Goal: Navigation & Orientation: Find specific page/section

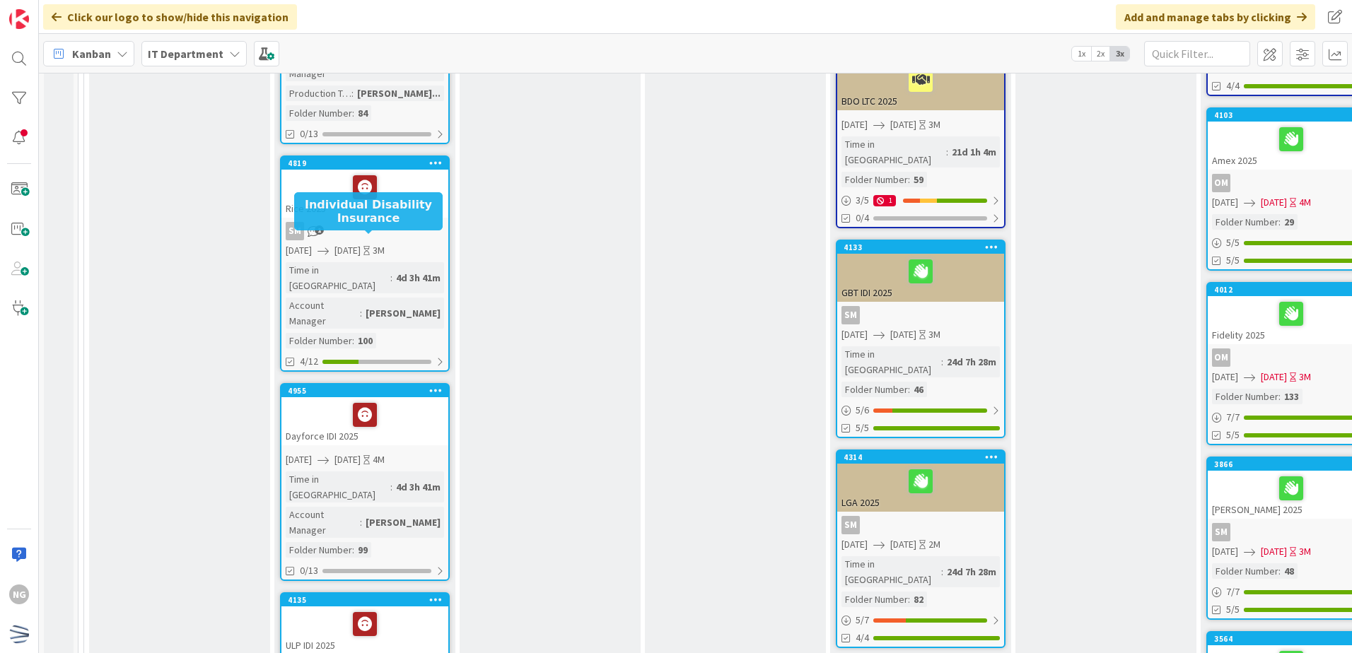
scroll to position [919, 0]
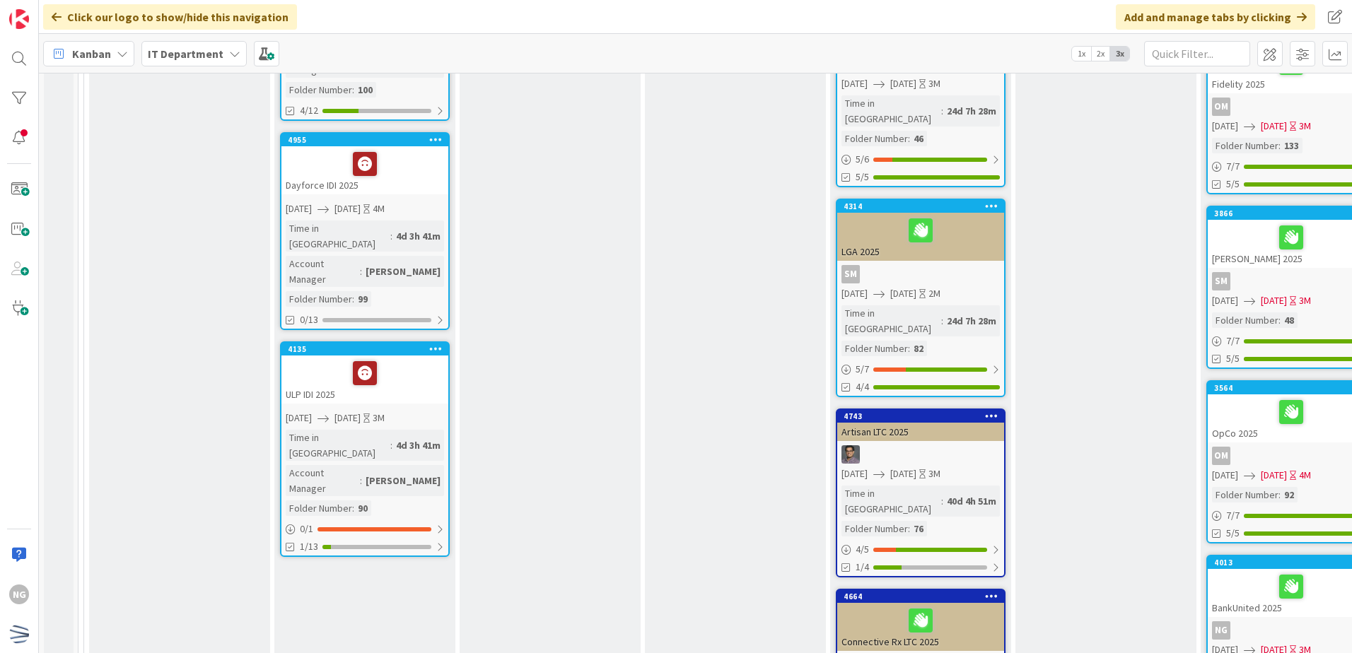
click at [351, 356] on div "ULP IDI 2025" at bounding box center [364, 380] width 167 height 48
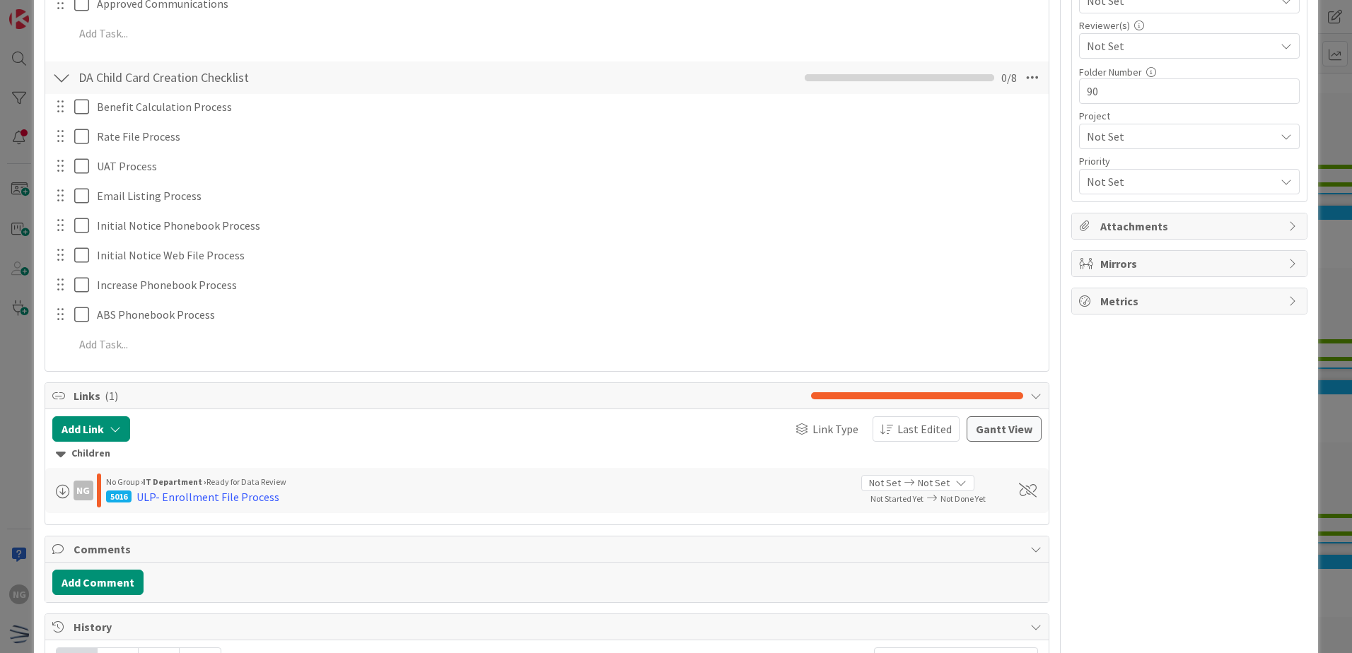
scroll to position [495, 0]
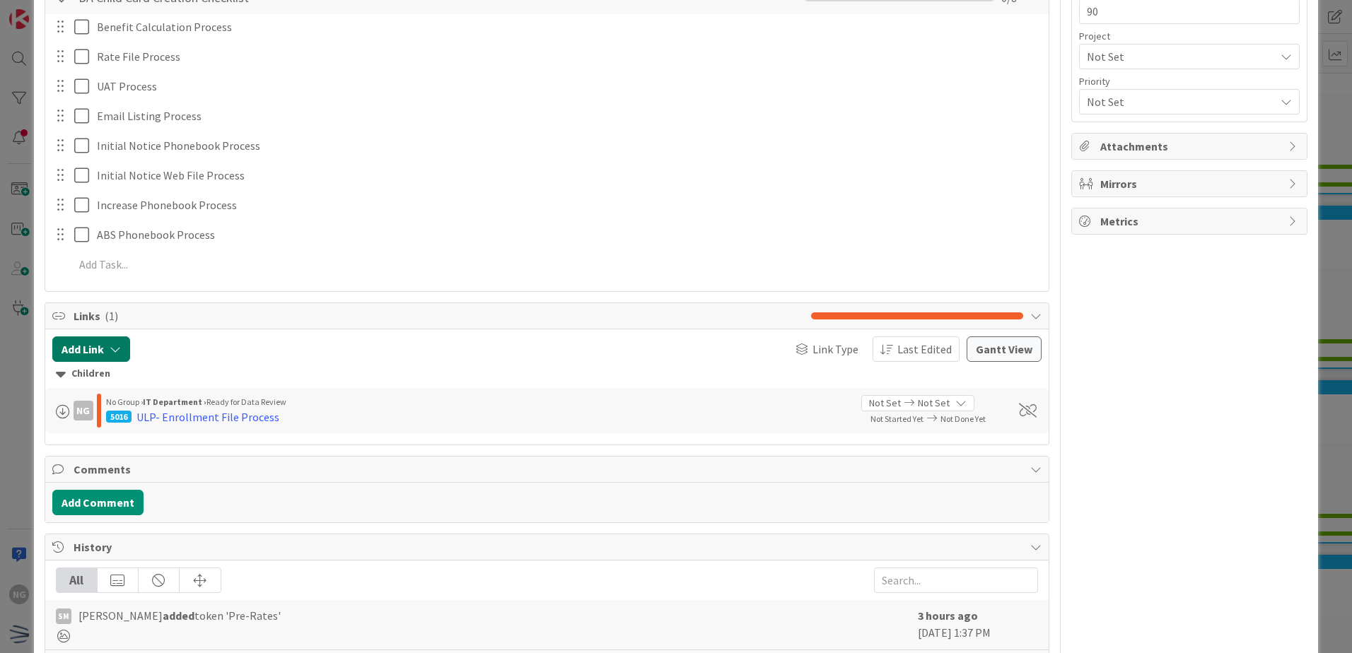
click at [100, 346] on button "Add Link" at bounding box center [91, 349] width 78 height 25
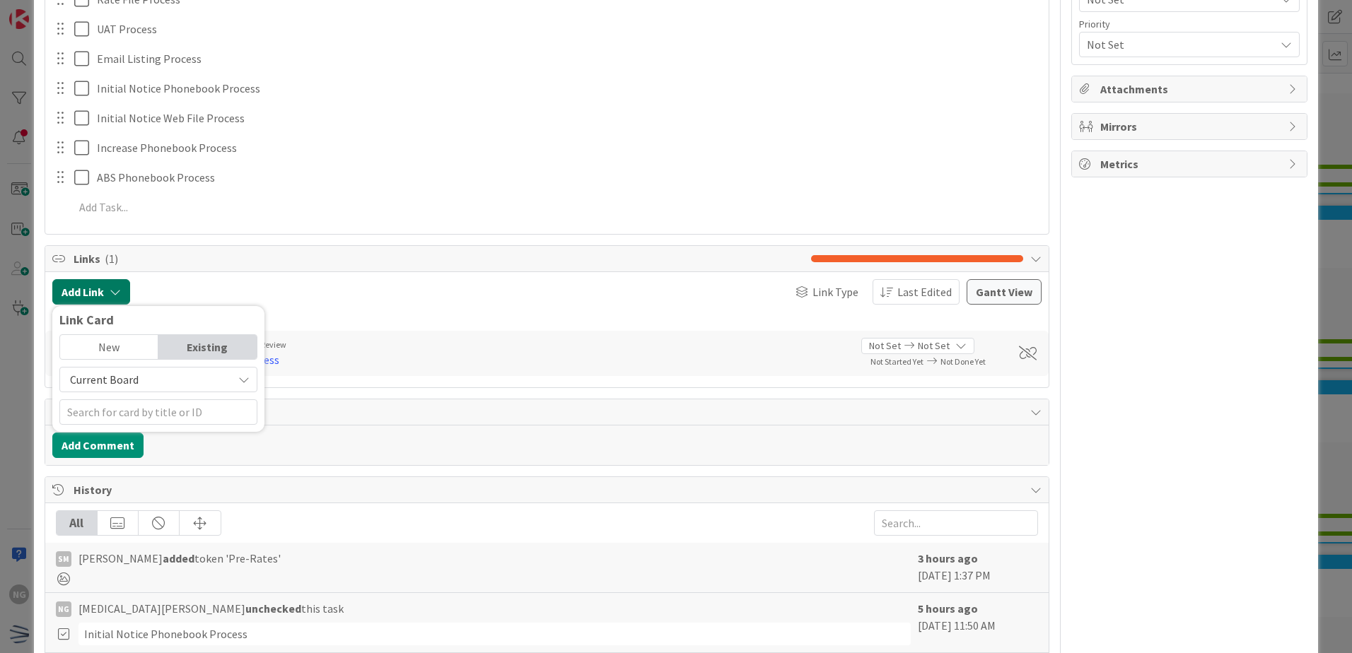
scroll to position [636, 0]
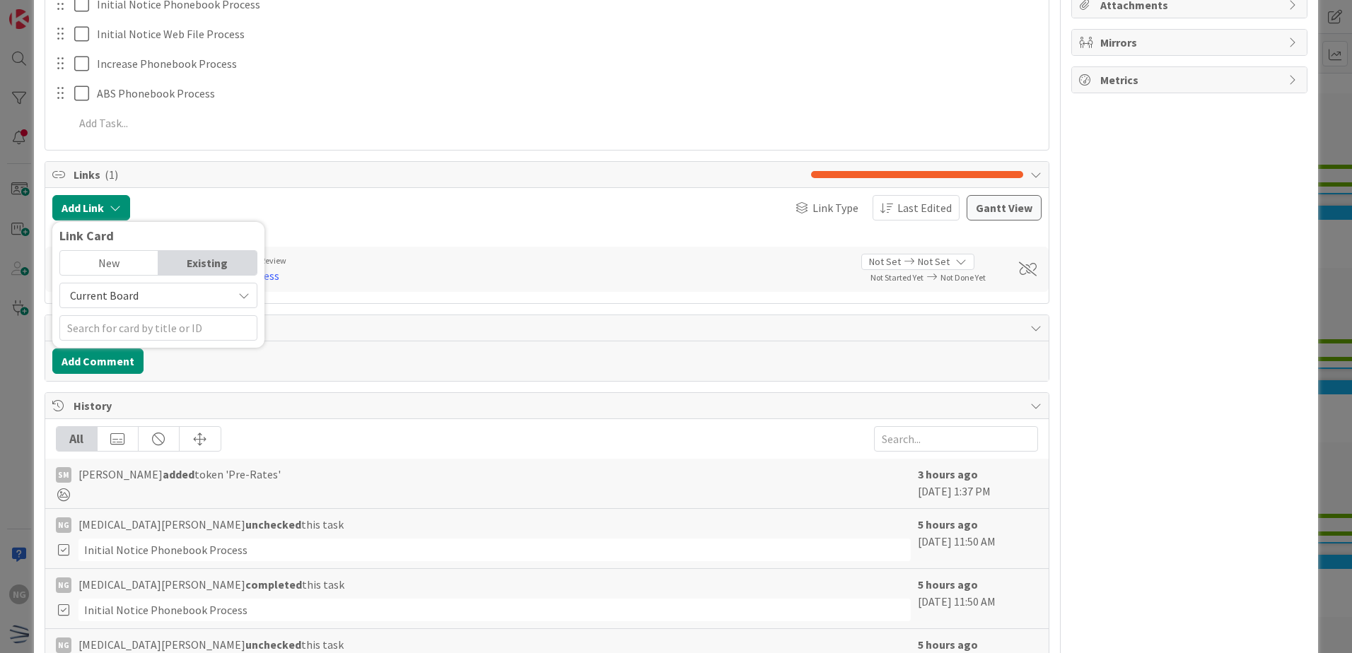
click at [136, 264] on div "New" at bounding box center [109, 263] width 98 height 24
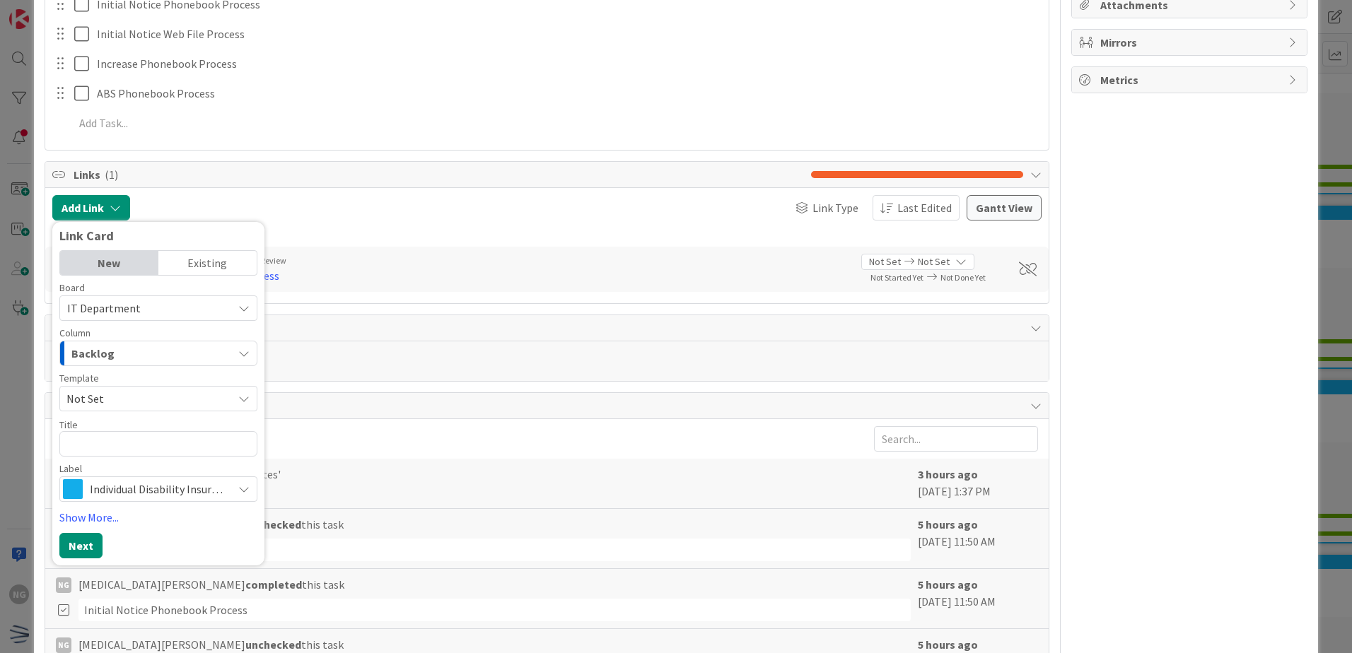
click at [177, 402] on span "Not Set" at bounding box center [144, 399] width 156 height 18
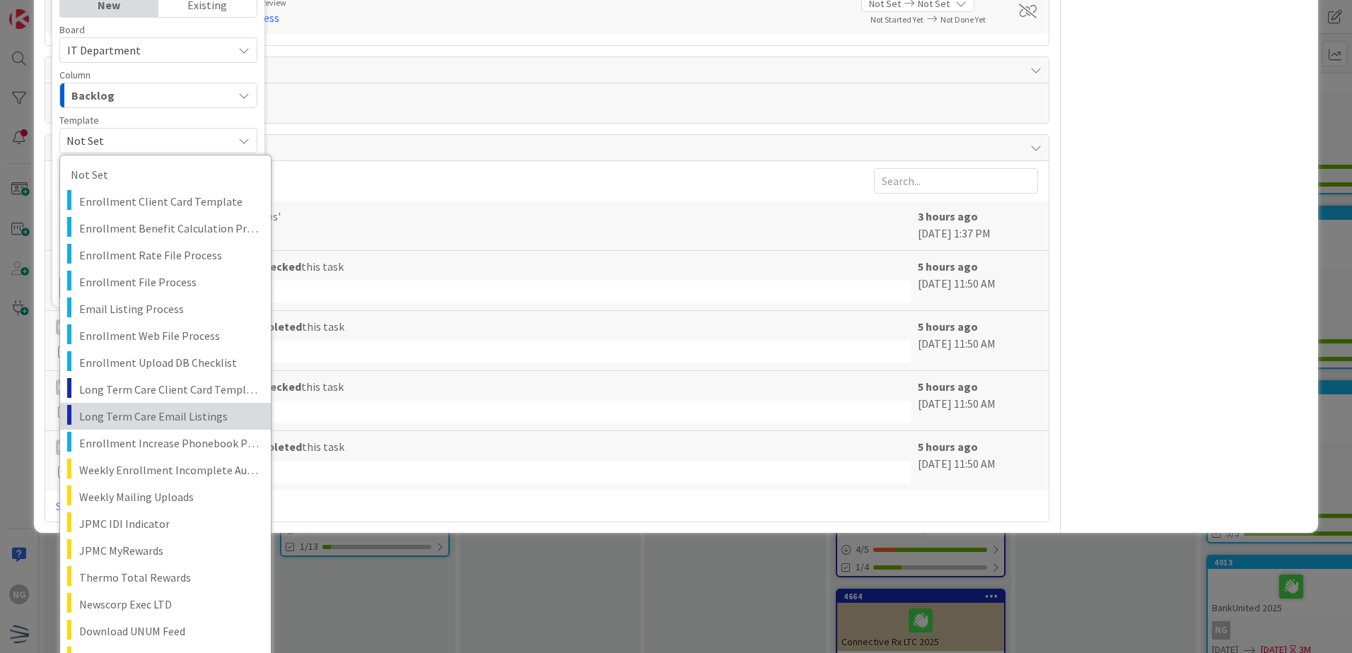
scroll to position [919, 0]
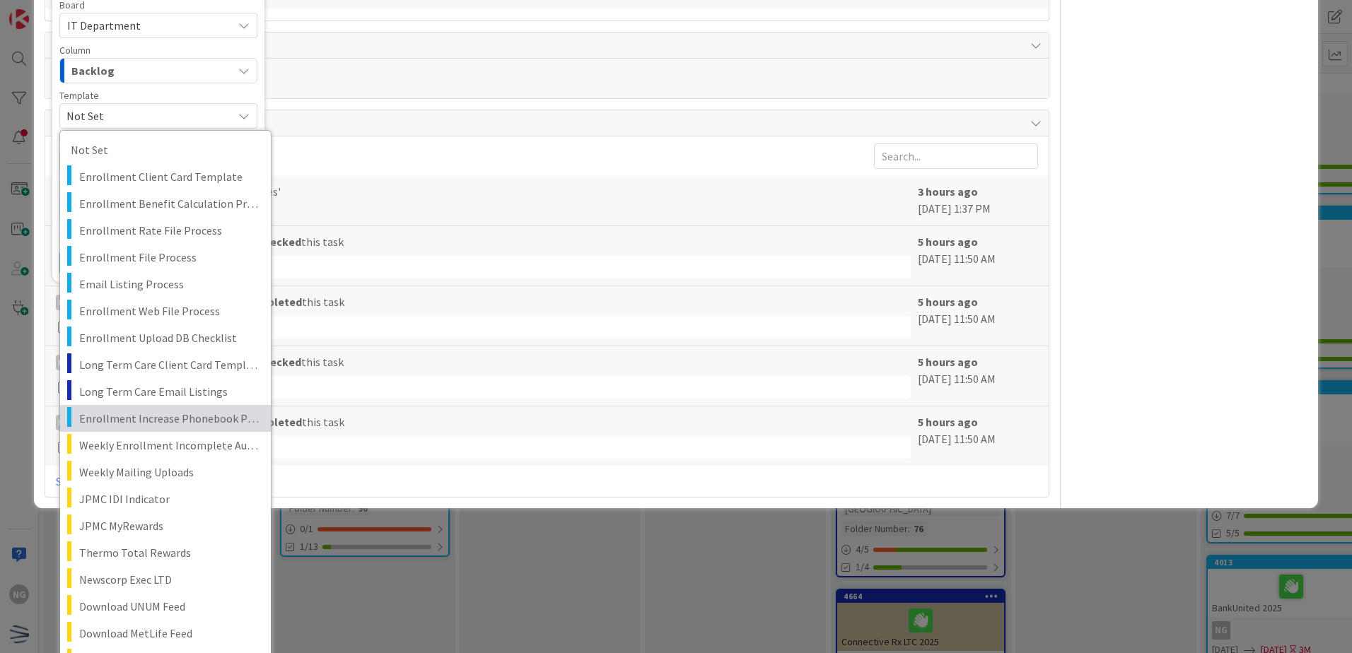
click at [172, 423] on span "Enrollment Increase Phonebook Process" at bounding box center [169, 418] width 181 height 18
type textarea "x"
type textarea "Enrollment Increase Phonebook Process"
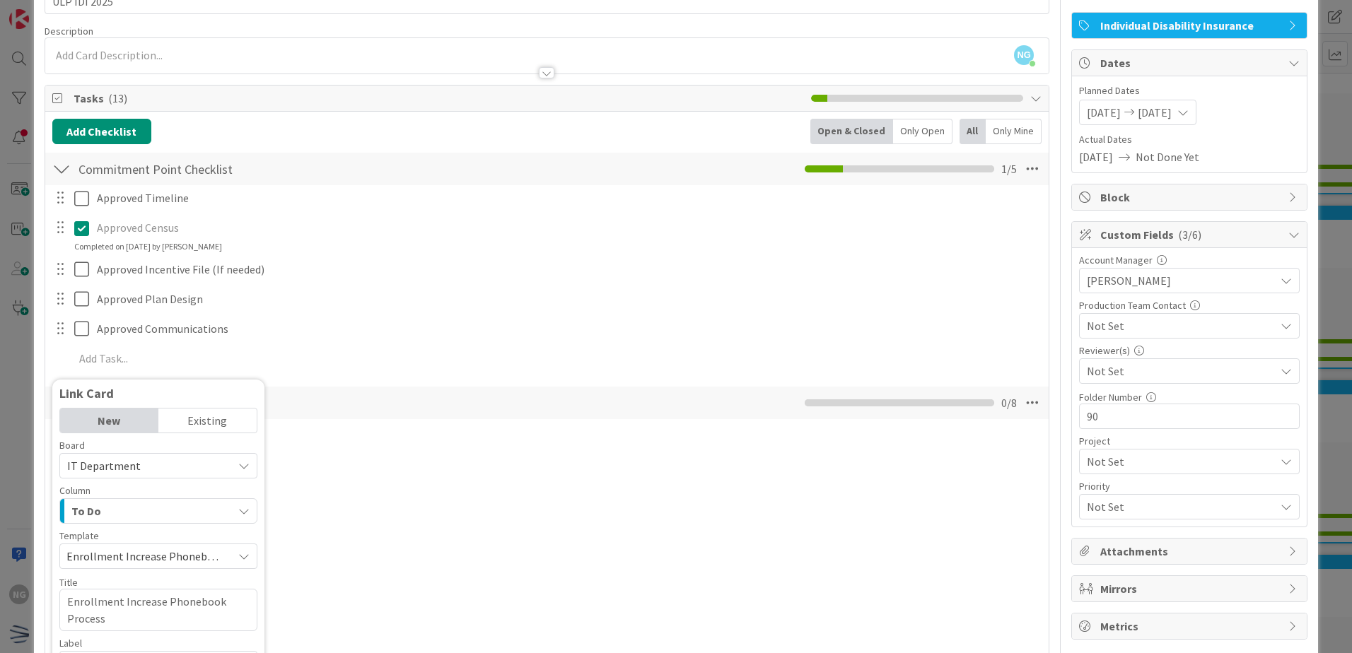
scroll to position [16, 0]
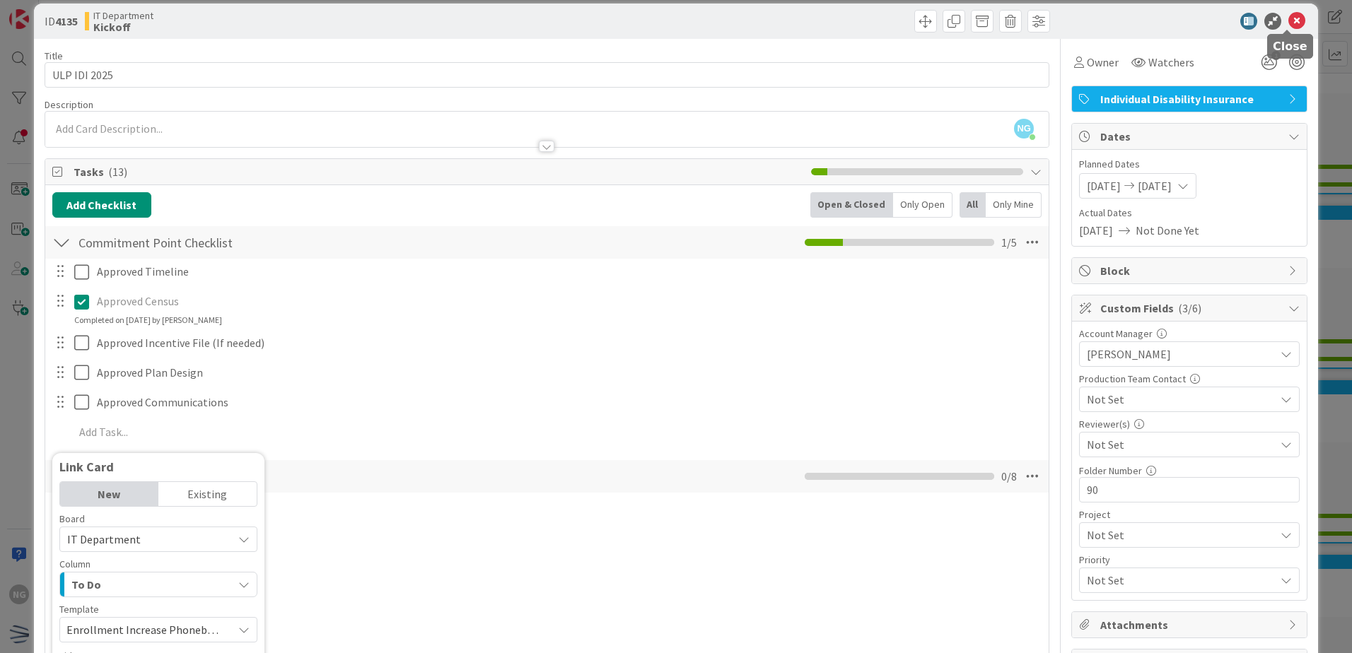
click at [1288, 20] on icon at bounding box center [1296, 21] width 17 height 17
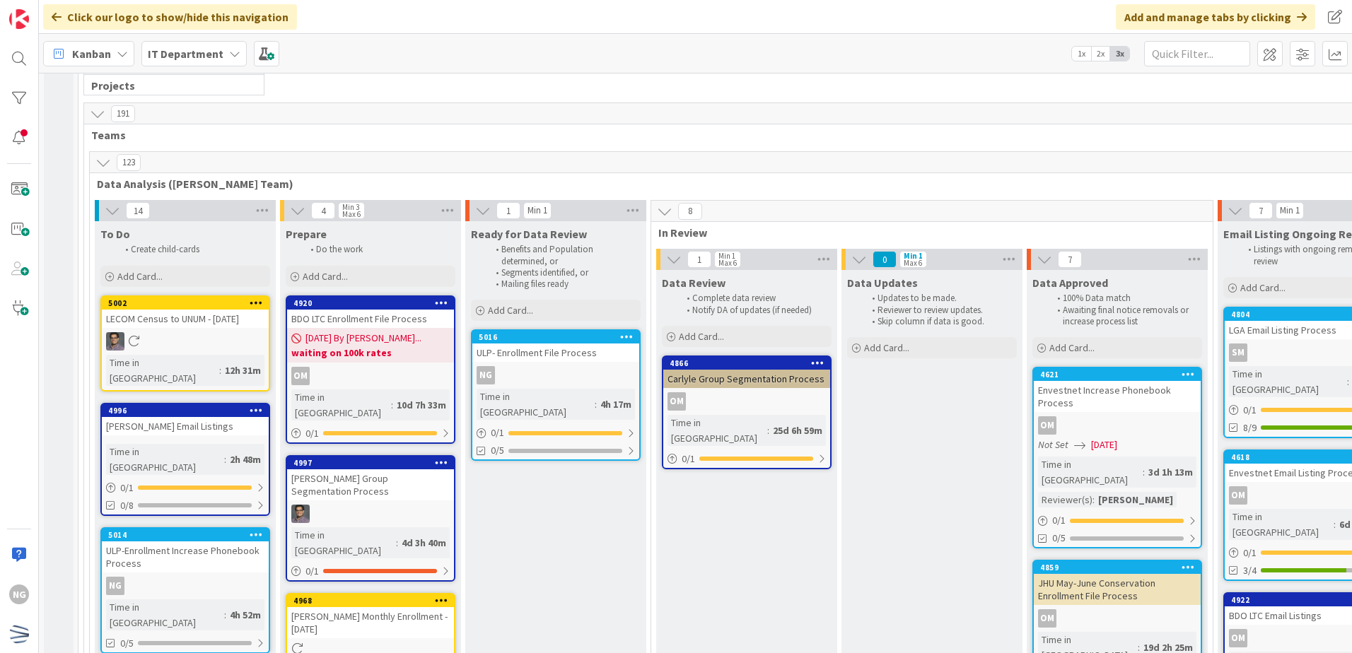
scroll to position [2333, 0]
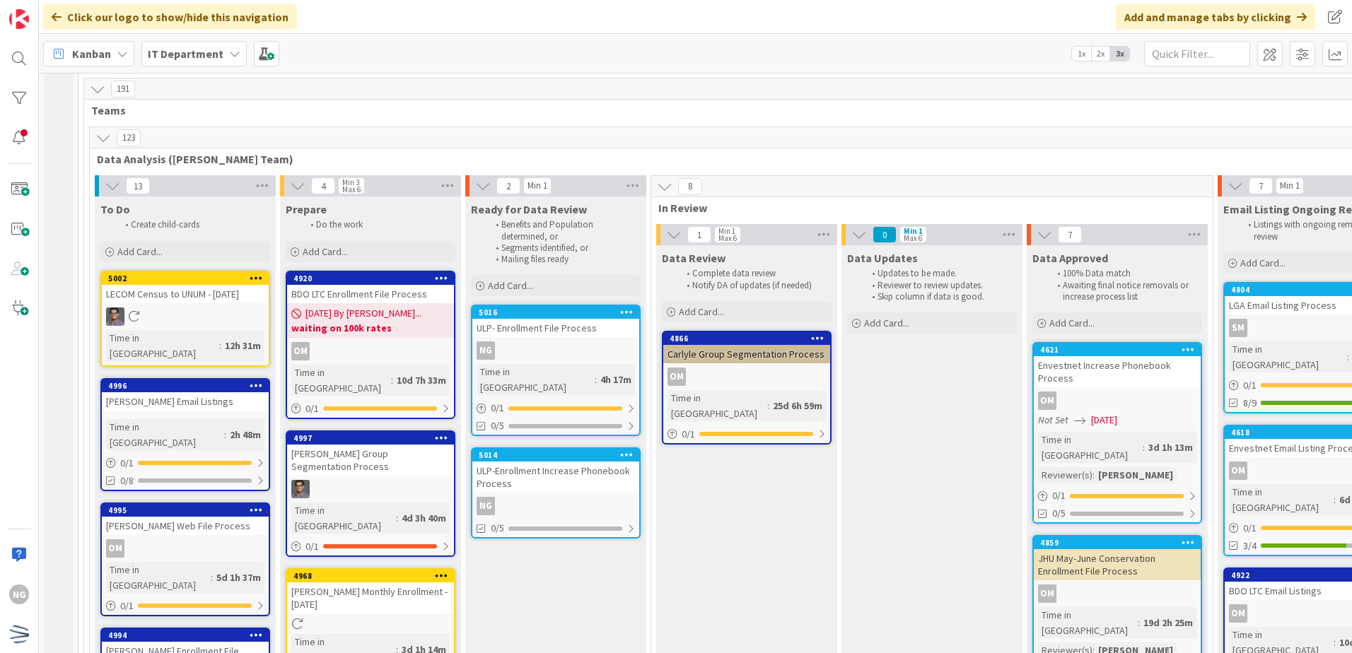
click at [538, 462] on div "ULP-Enrollment Increase Phonebook Process" at bounding box center [555, 477] width 167 height 31
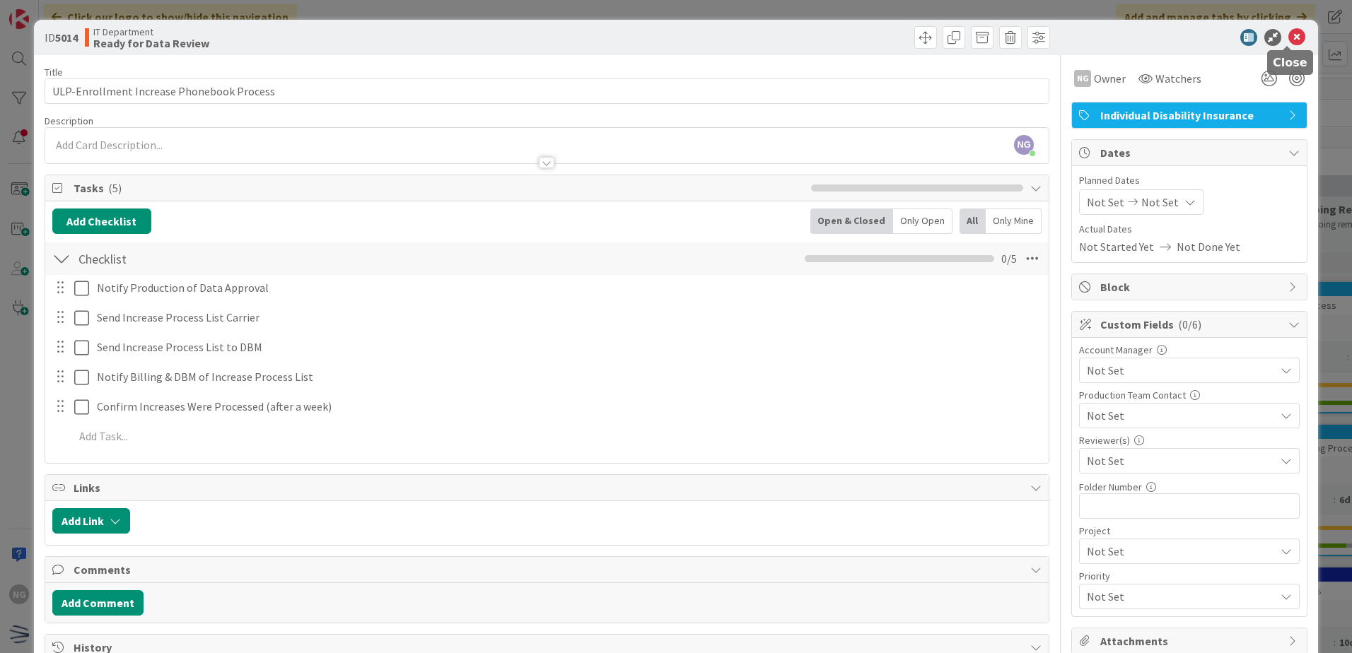
click at [1288, 33] on icon at bounding box center [1296, 37] width 17 height 17
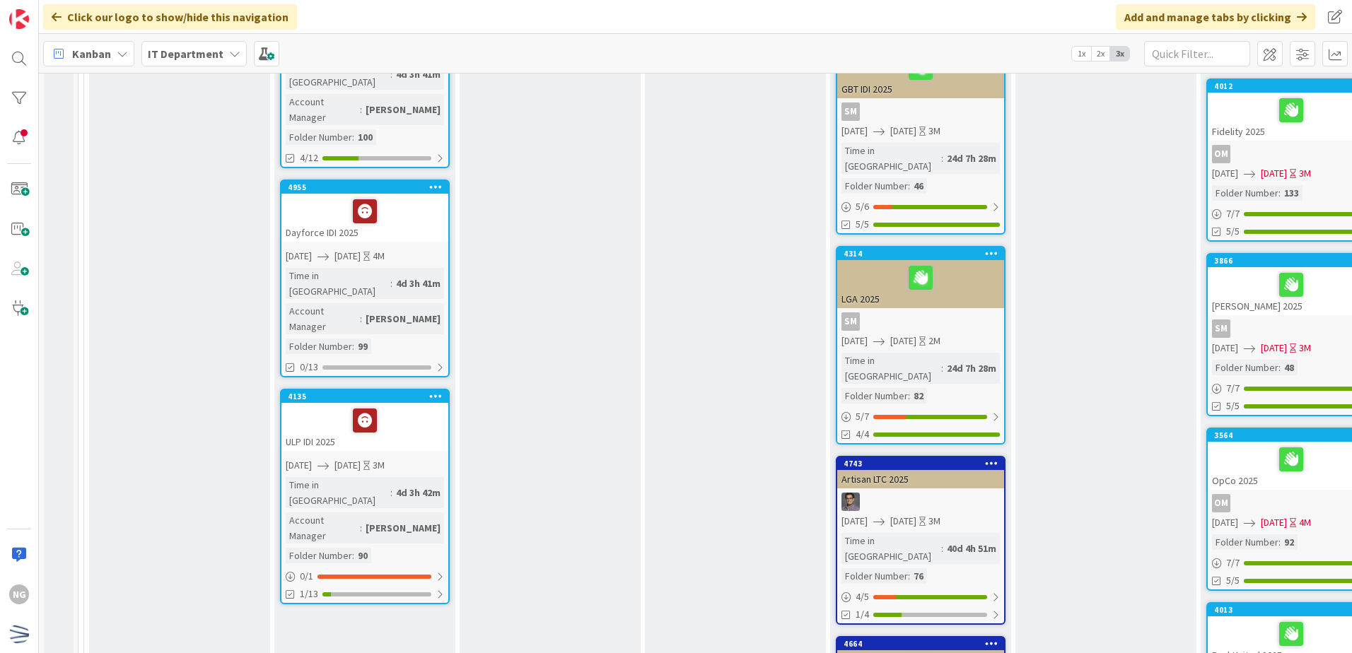
scroll to position [848, 0]
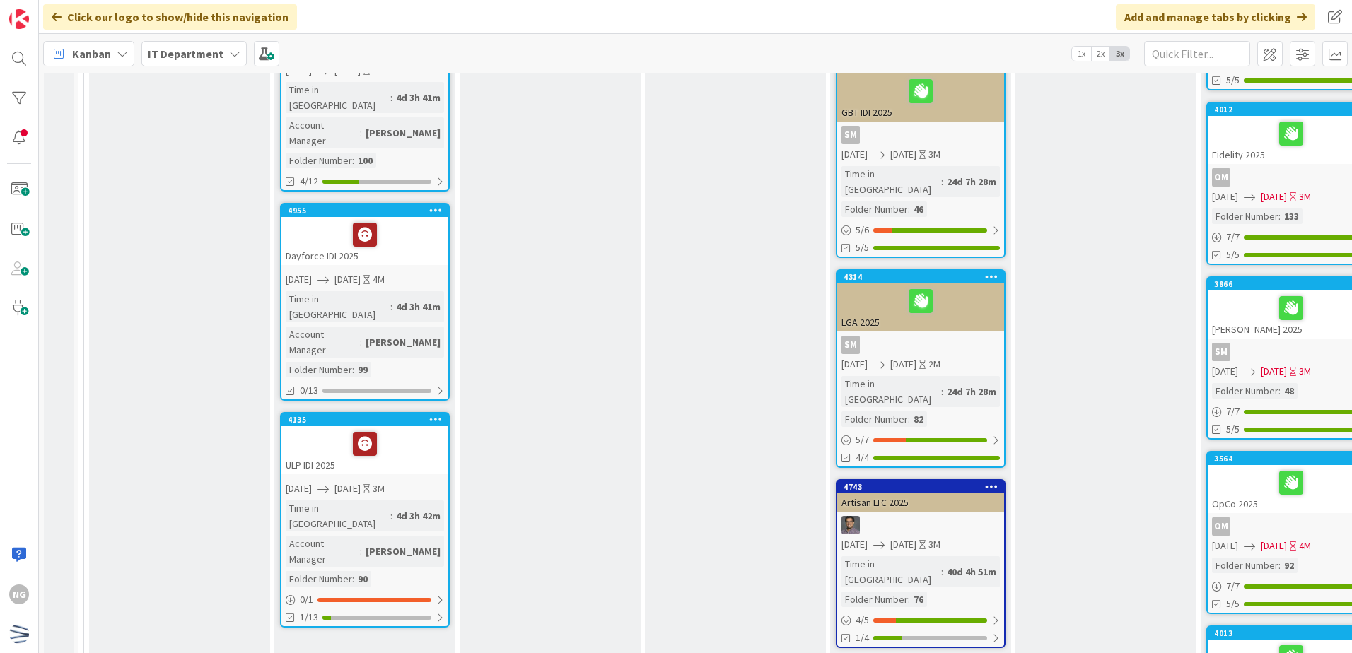
click at [423, 429] on div at bounding box center [365, 444] width 158 height 30
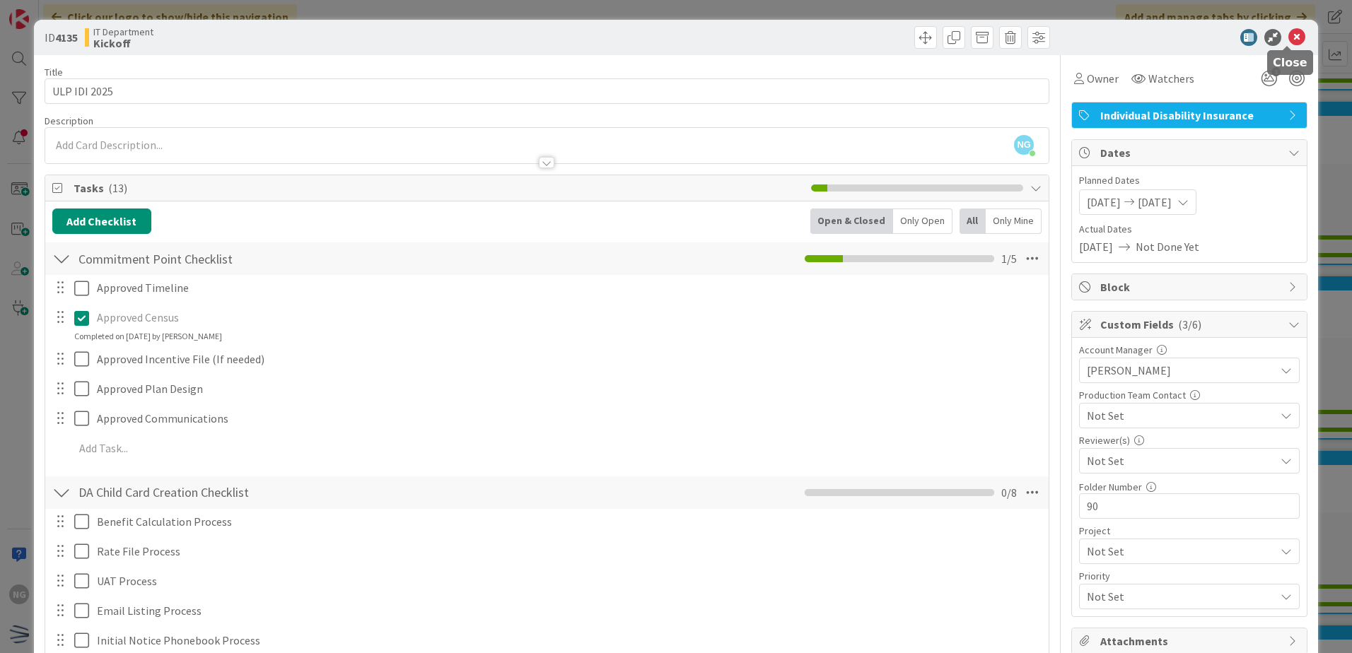
click at [1288, 40] on icon at bounding box center [1296, 37] width 17 height 17
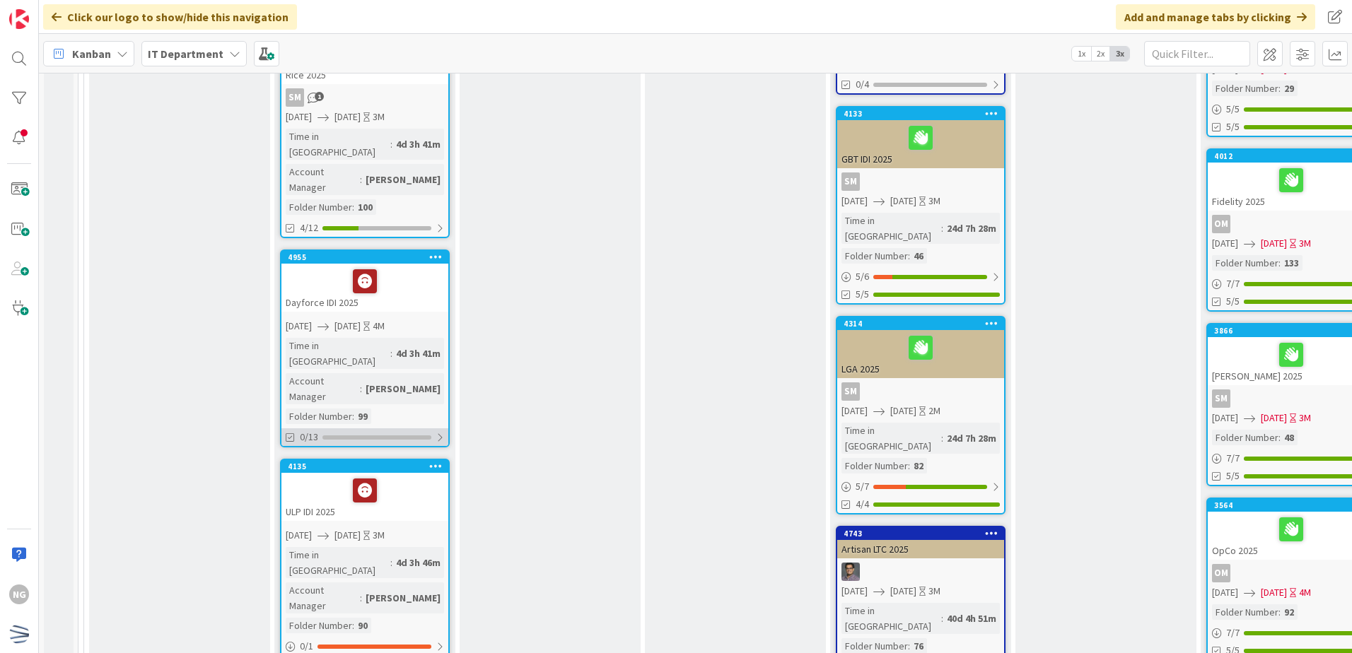
scroll to position [778, 0]
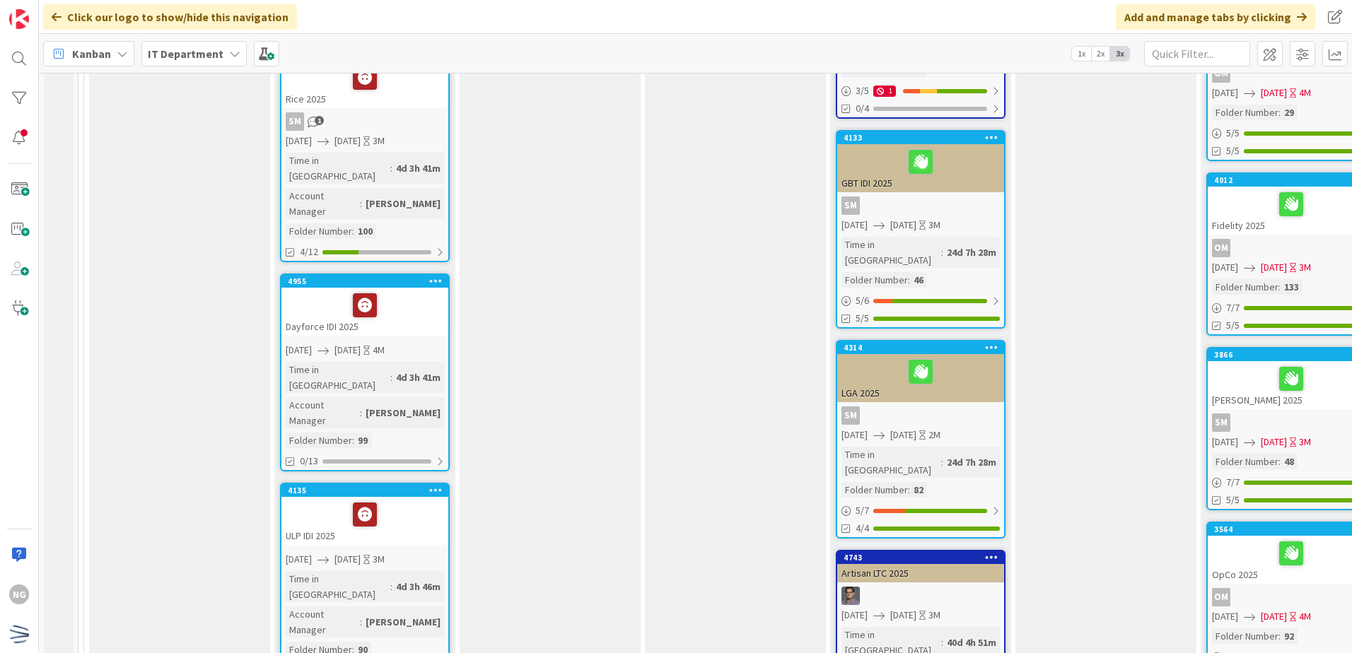
click at [414, 288] on div "Dayforce IDI 2025" at bounding box center [364, 312] width 167 height 48
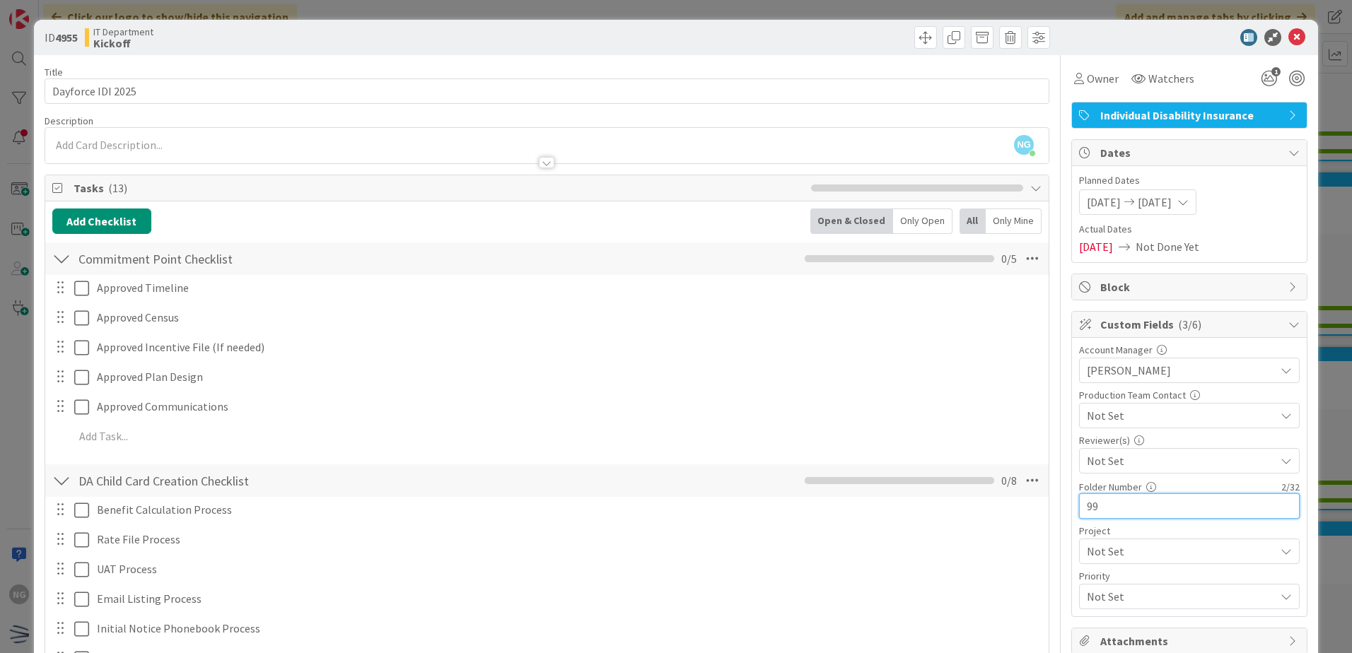
click at [1124, 510] on input "99" at bounding box center [1189, 505] width 221 height 25
click at [1292, 34] on icon at bounding box center [1296, 37] width 17 height 17
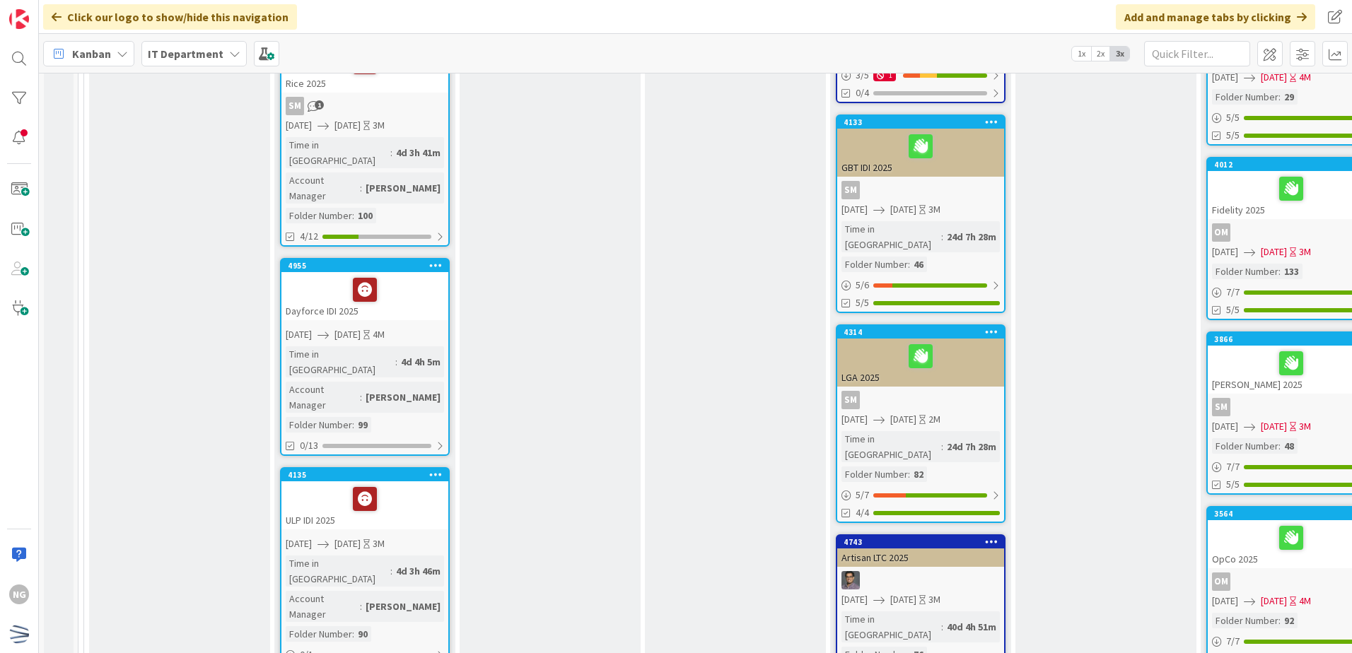
scroll to position [778, 0]
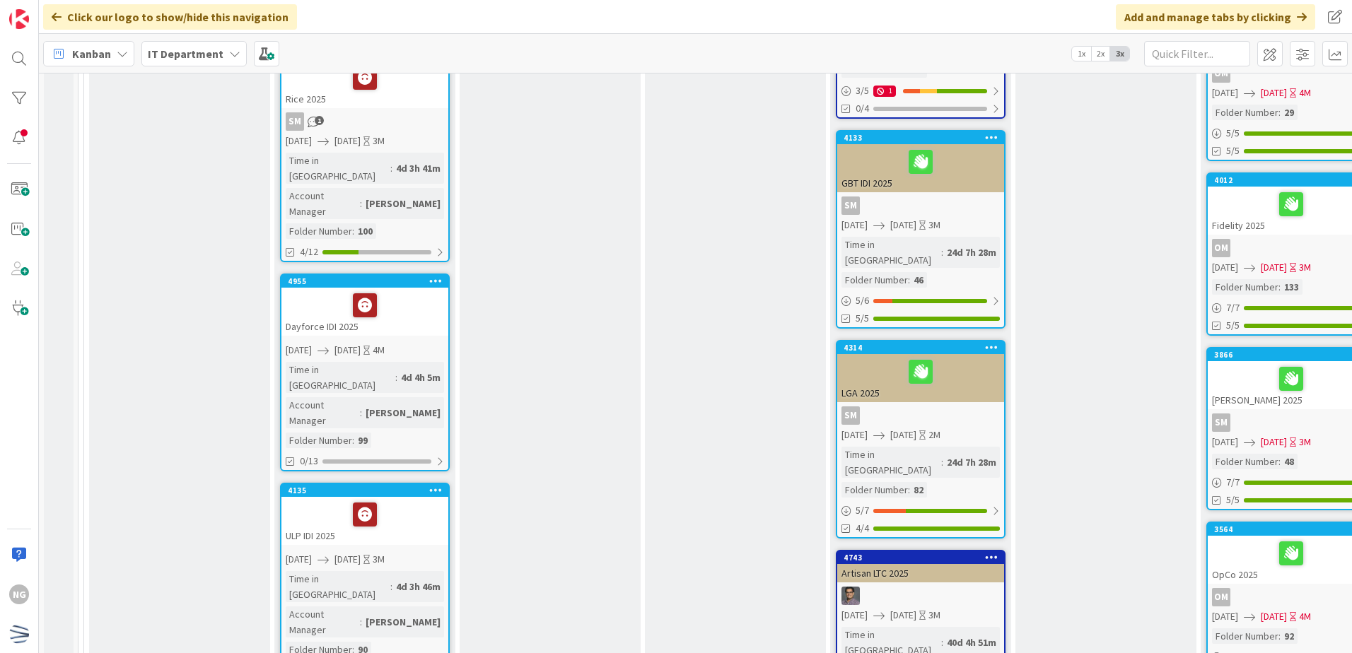
click at [406, 291] on div at bounding box center [365, 306] width 158 height 30
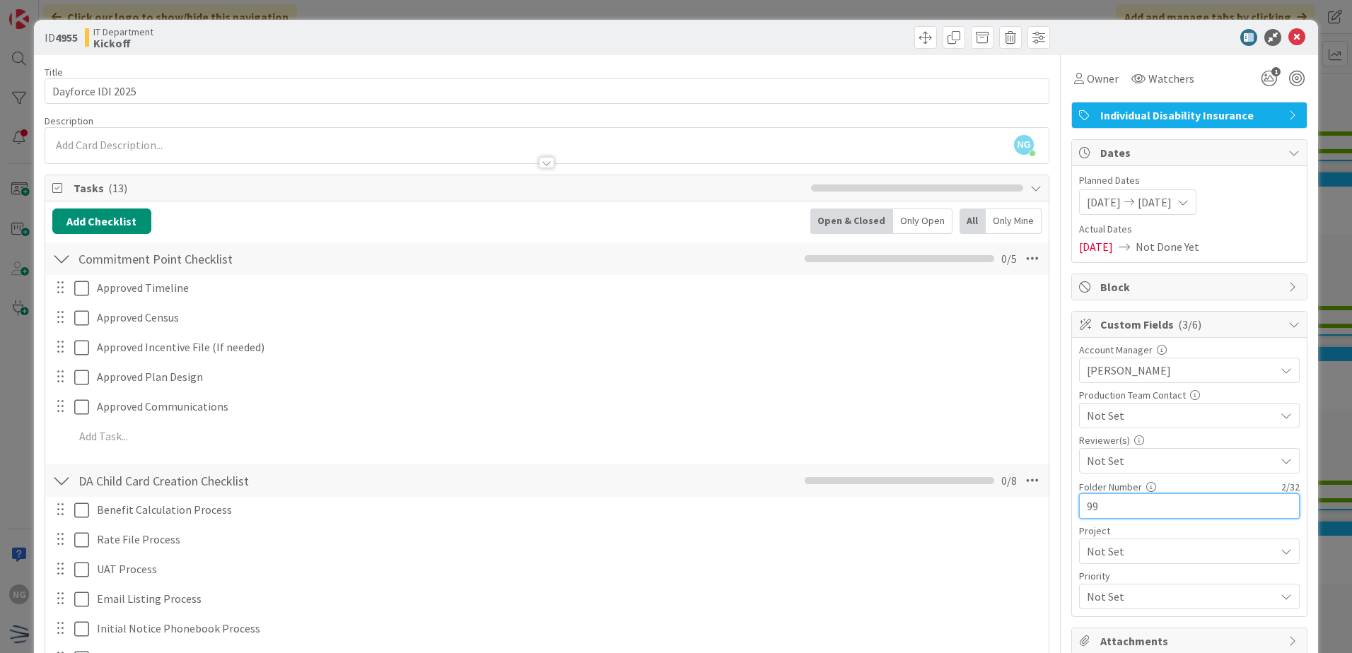
drag, startPoint x: 1116, startPoint y: 516, endPoint x: 1058, endPoint y: 511, distance: 58.2
type input "116"
click at [1297, 41] on div at bounding box center [1182, 37] width 250 height 17
click at [1288, 29] on icon at bounding box center [1296, 37] width 17 height 17
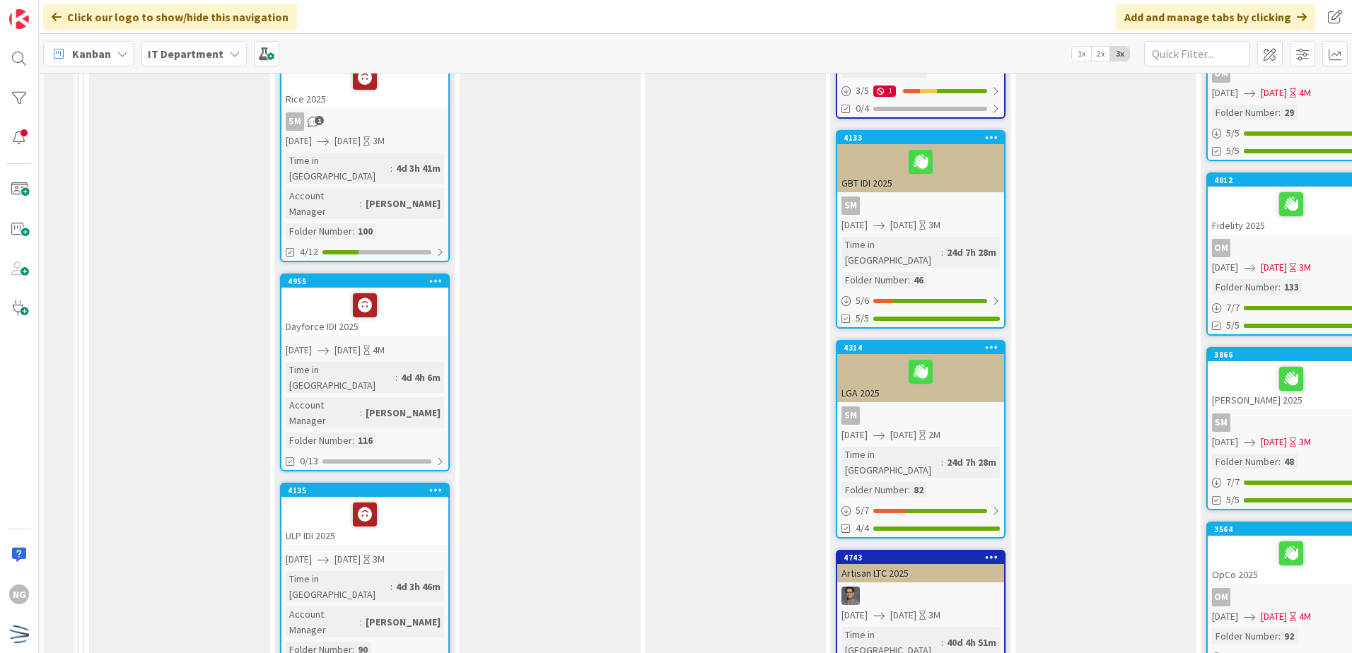
drag, startPoint x: 1354, startPoint y: -31, endPoint x: 1103, endPoint y: 462, distance: 553.0
click at [1103, 462] on div "Measure Measure the success of the initiative (measurable data) Did we deliver …" at bounding box center [1105, 492] width 181 height 2151
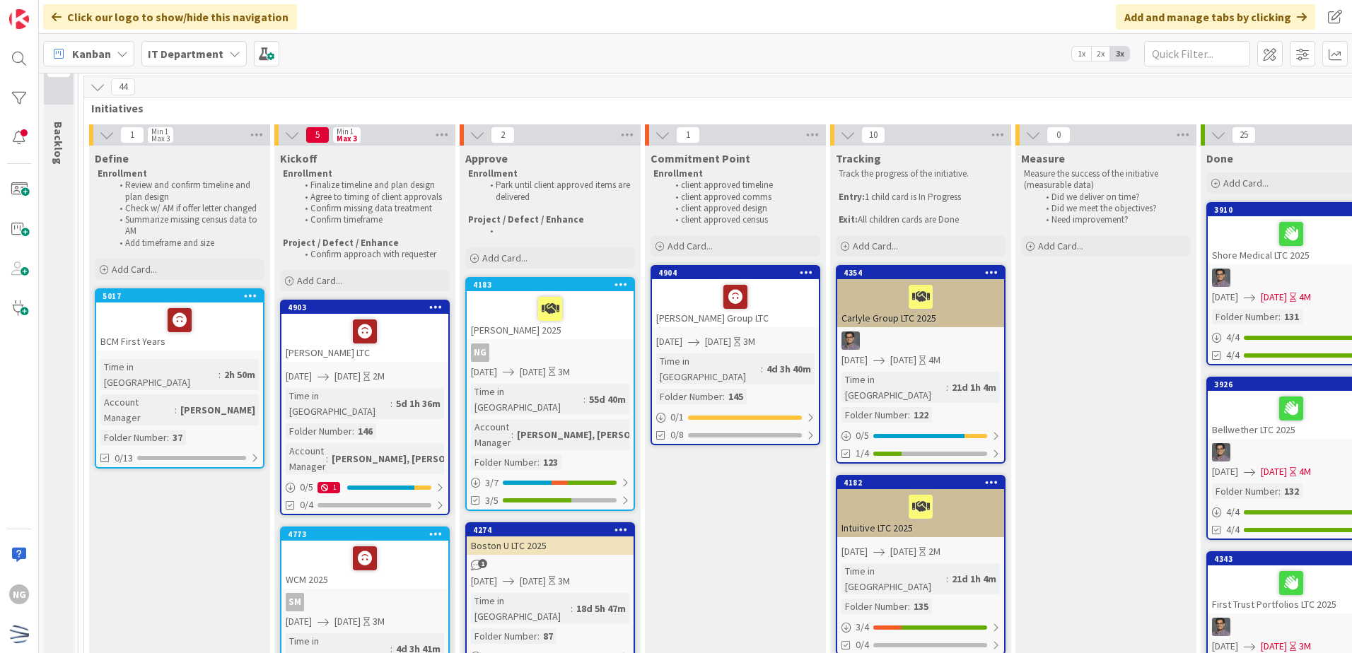
scroll to position [141, 0]
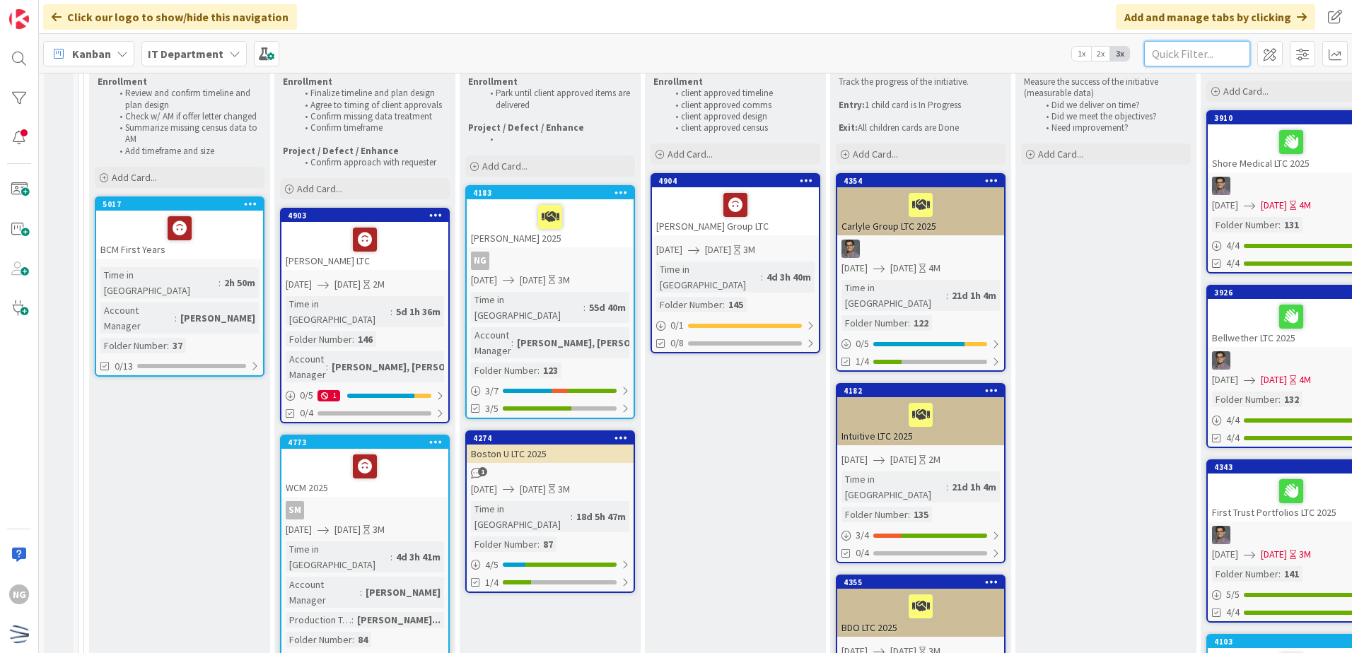
click at [1172, 59] on input "text" at bounding box center [1197, 53] width 106 height 25
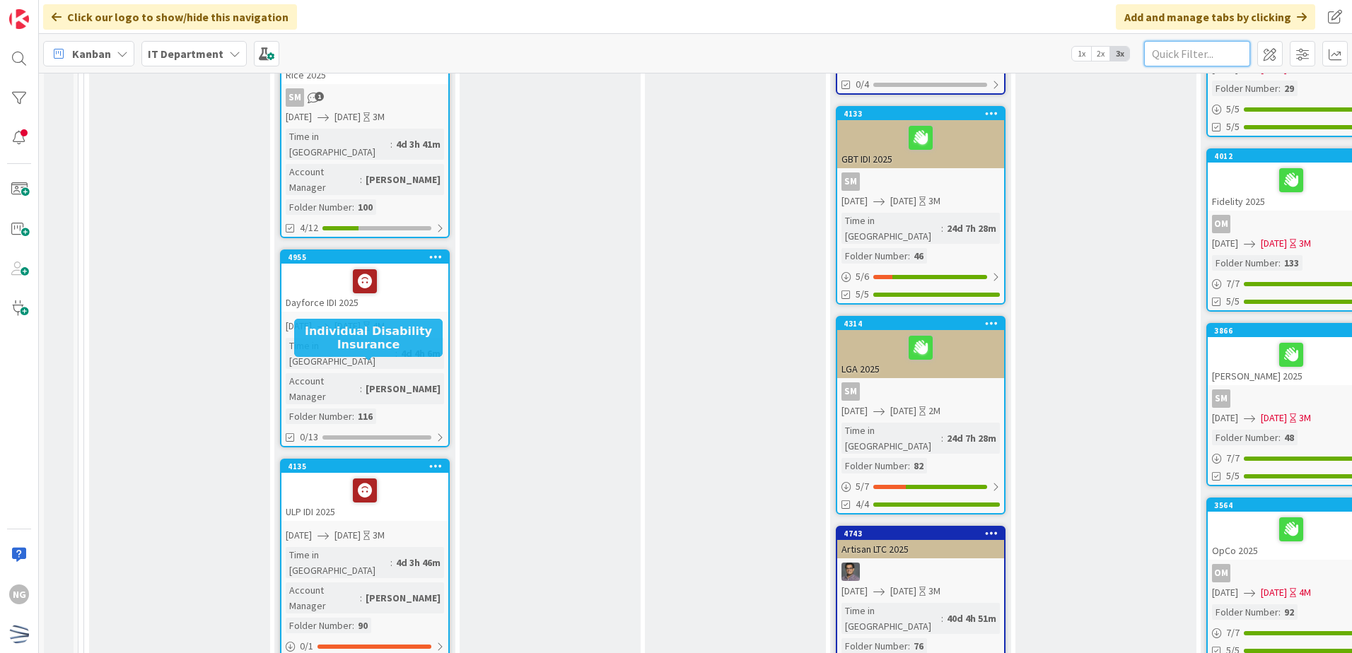
scroll to position [778, 0]
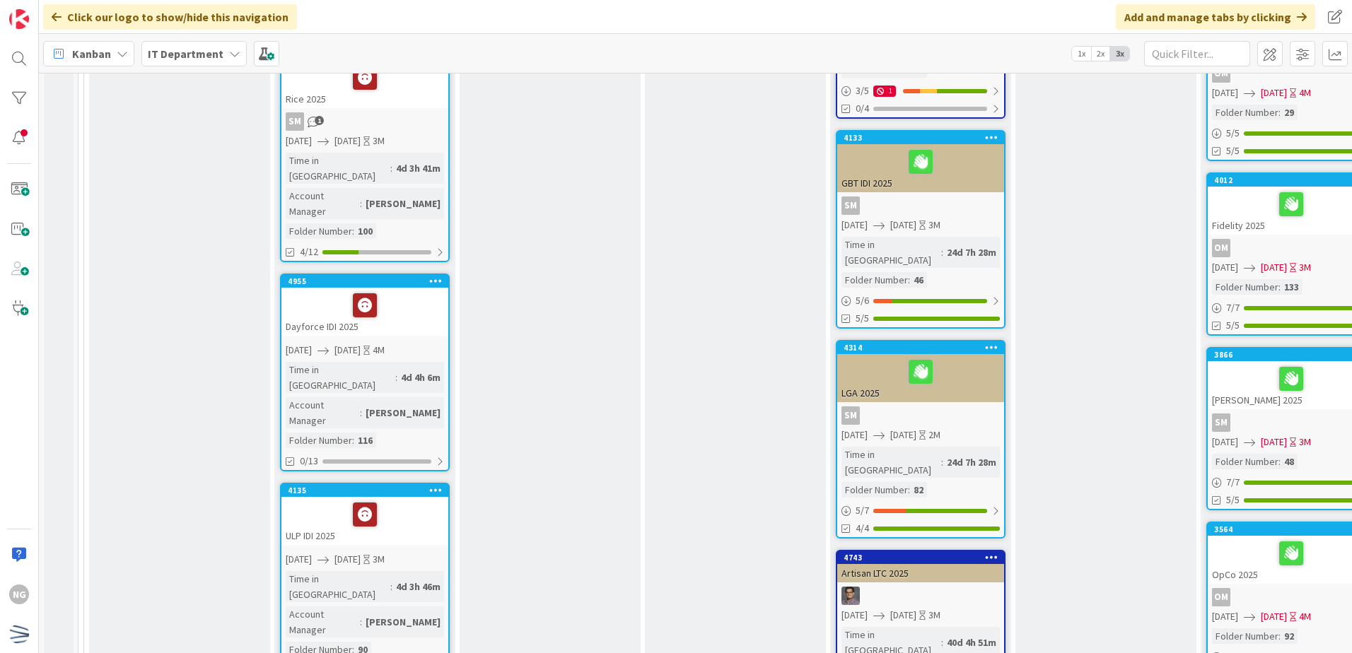
click at [405, 288] on div "Dayforce IDI 2025" at bounding box center [364, 312] width 167 height 48
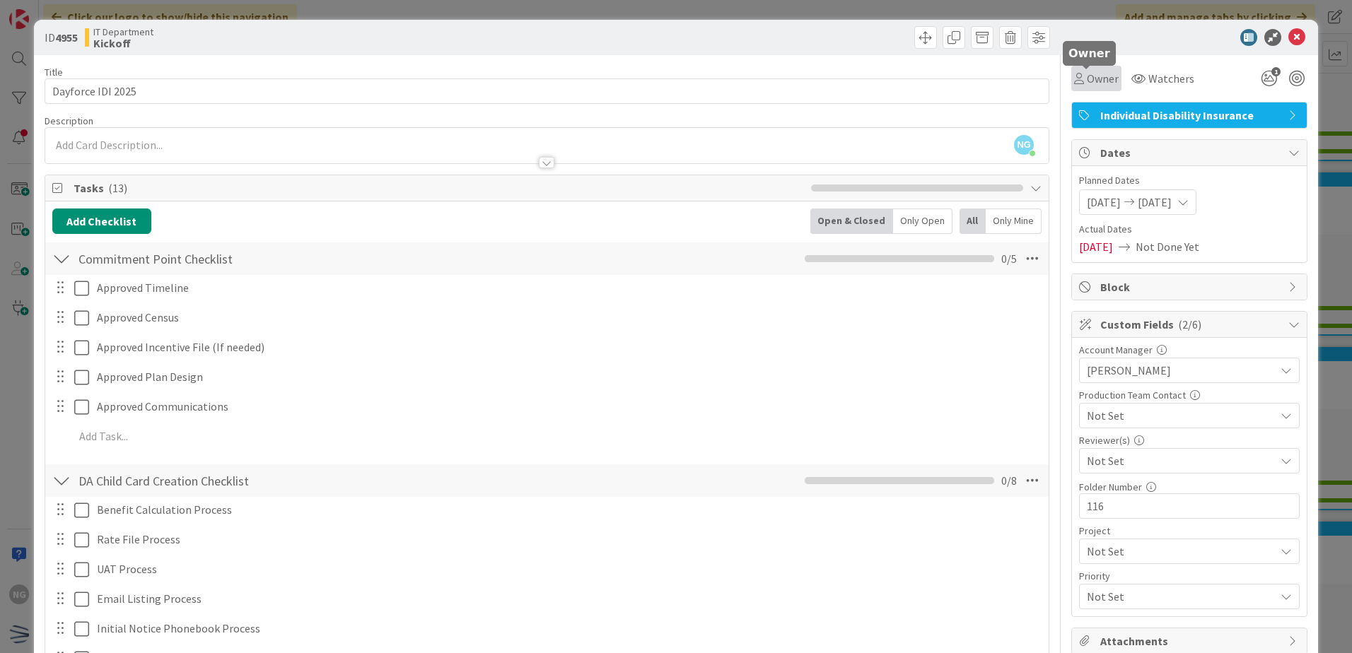
click at [1095, 77] on span "Owner" at bounding box center [1103, 78] width 32 height 17
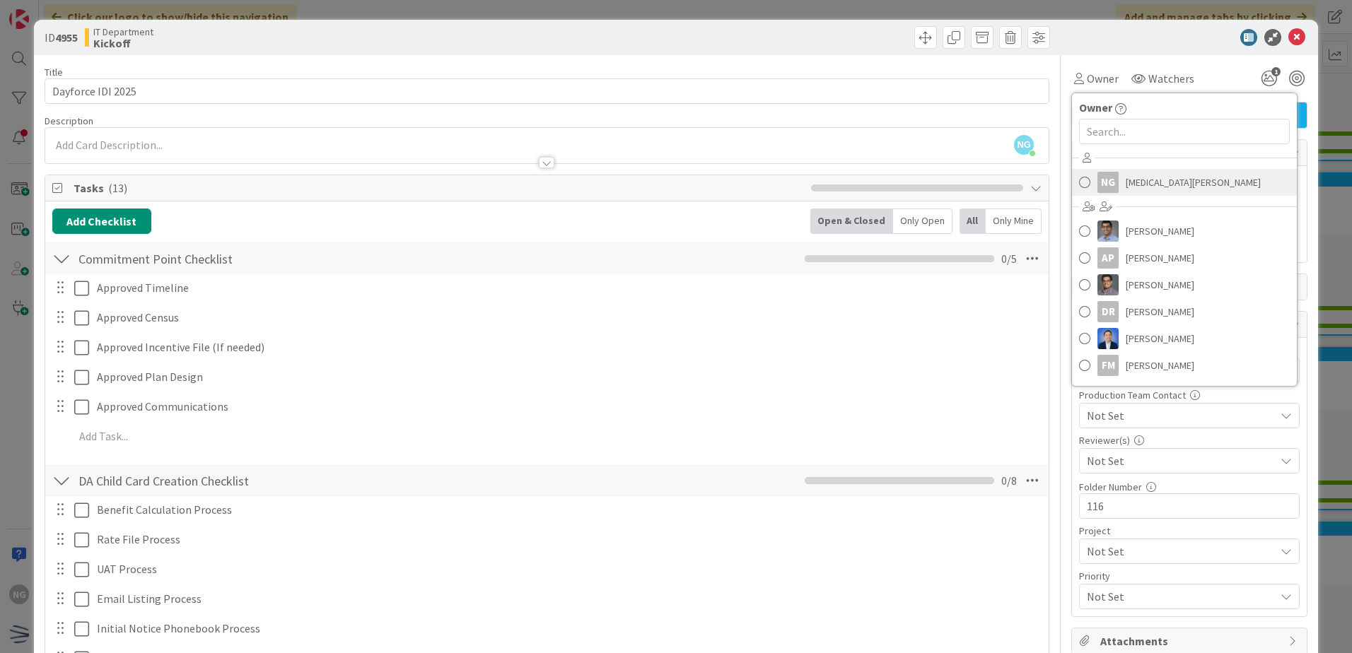
click at [1079, 182] on span at bounding box center [1084, 182] width 11 height 21
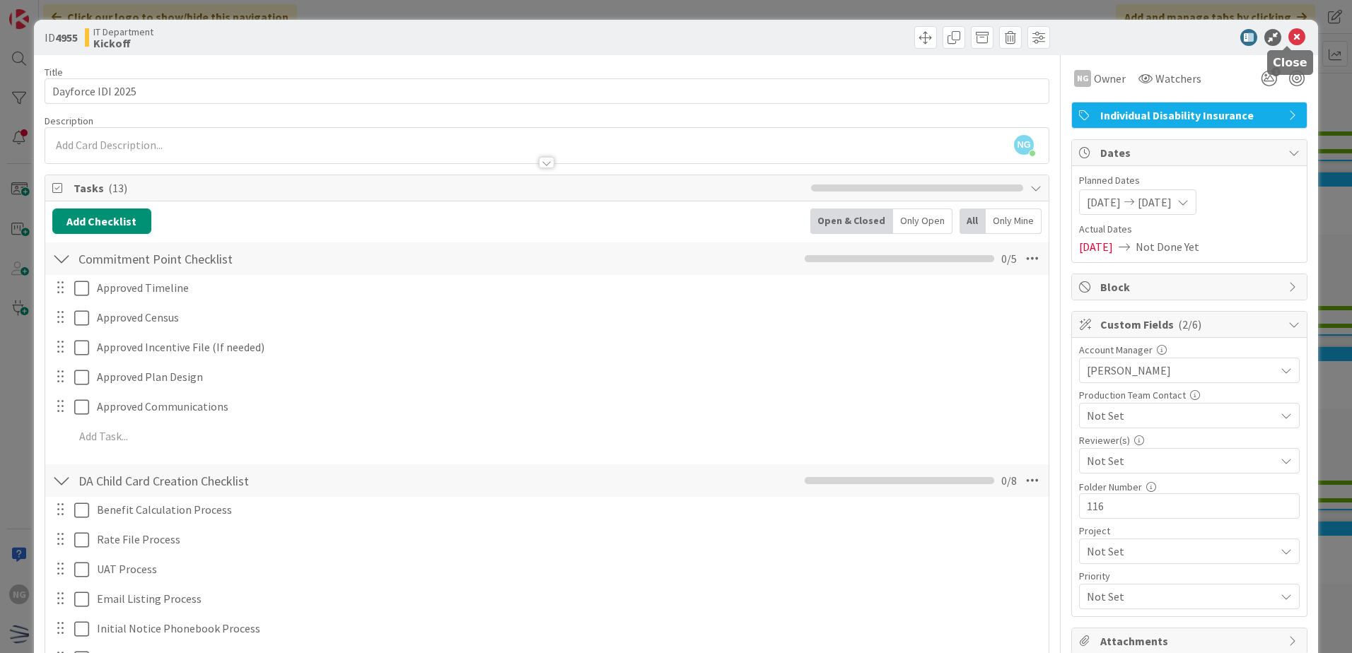
click at [1288, 38] on icon at bounding box center [1296, 37] width 17 height 17
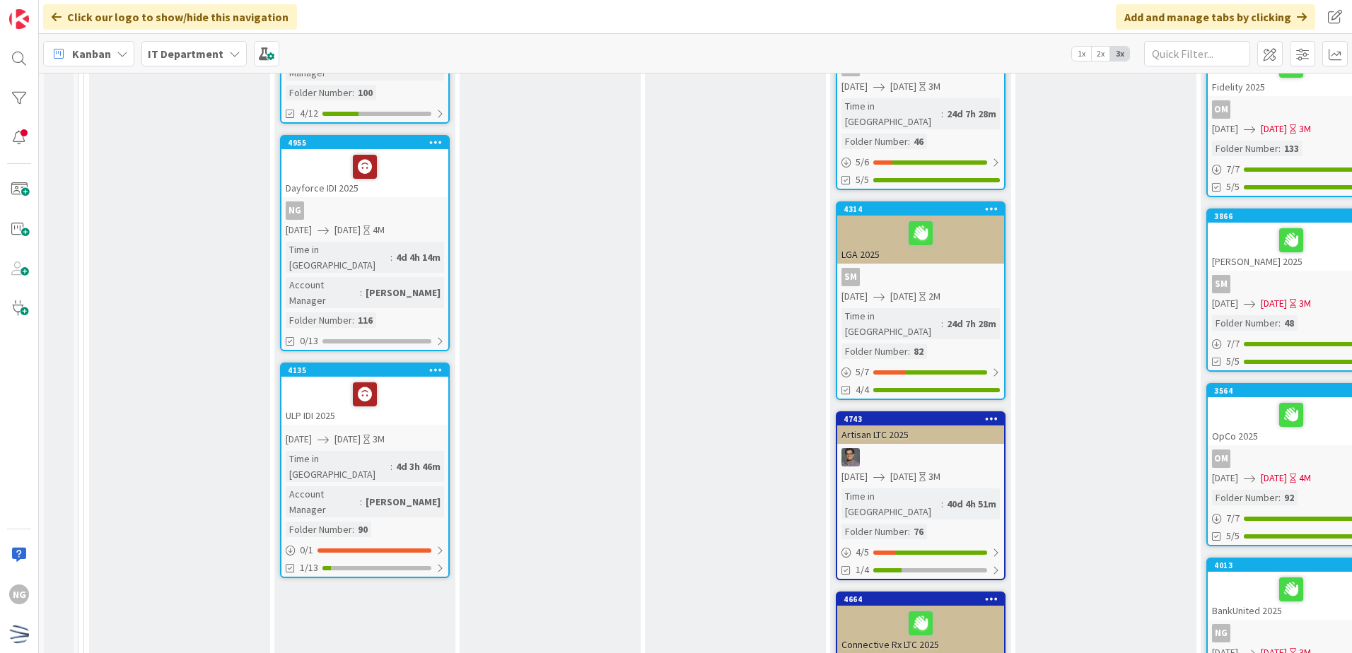
scroll to position [919, 0]
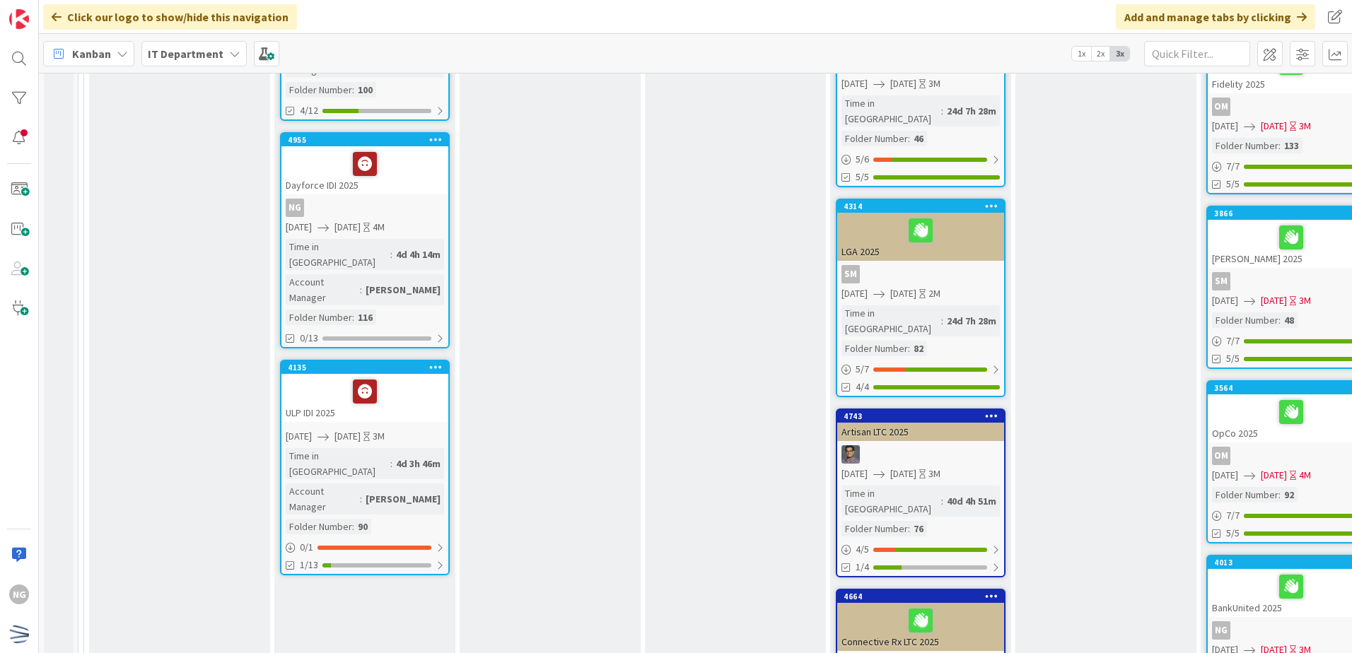
click at [406, 374] on div "ULP IDI 2025" at bounding box center [364, 398] width 167 height 48
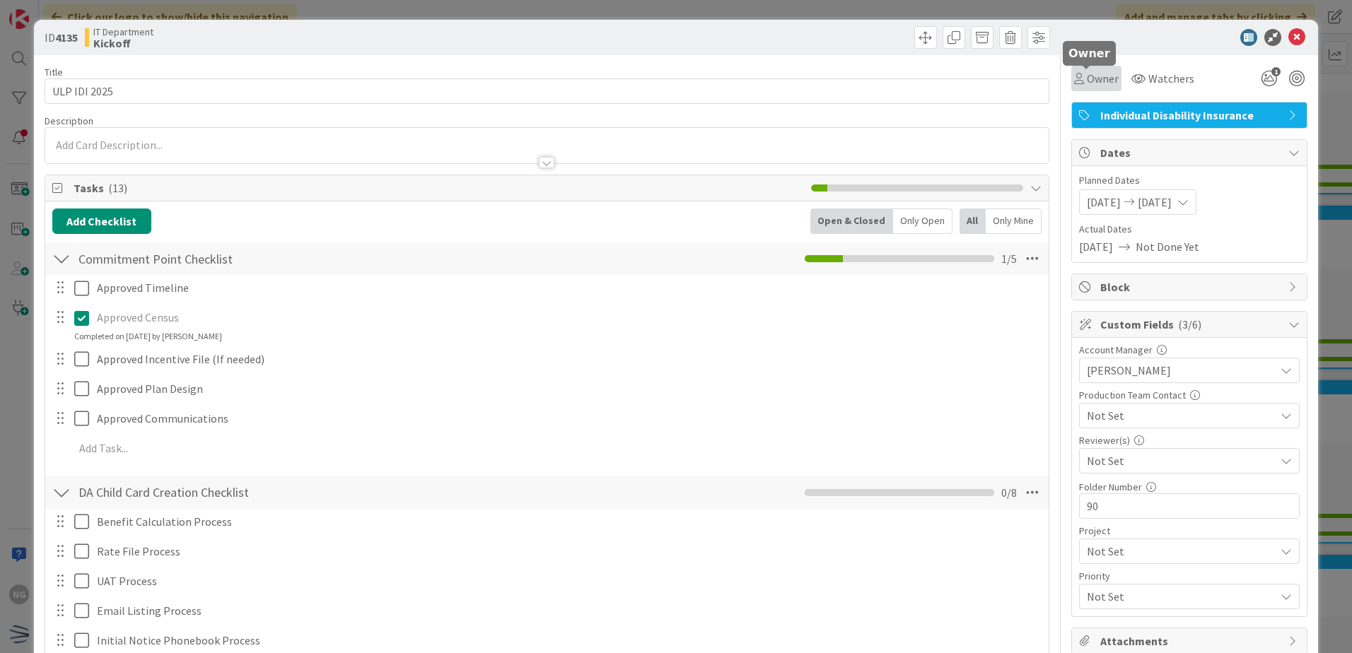
click at [1102, 75] on span "Owner" at bounding box center [1103, 78] width 32 height 17
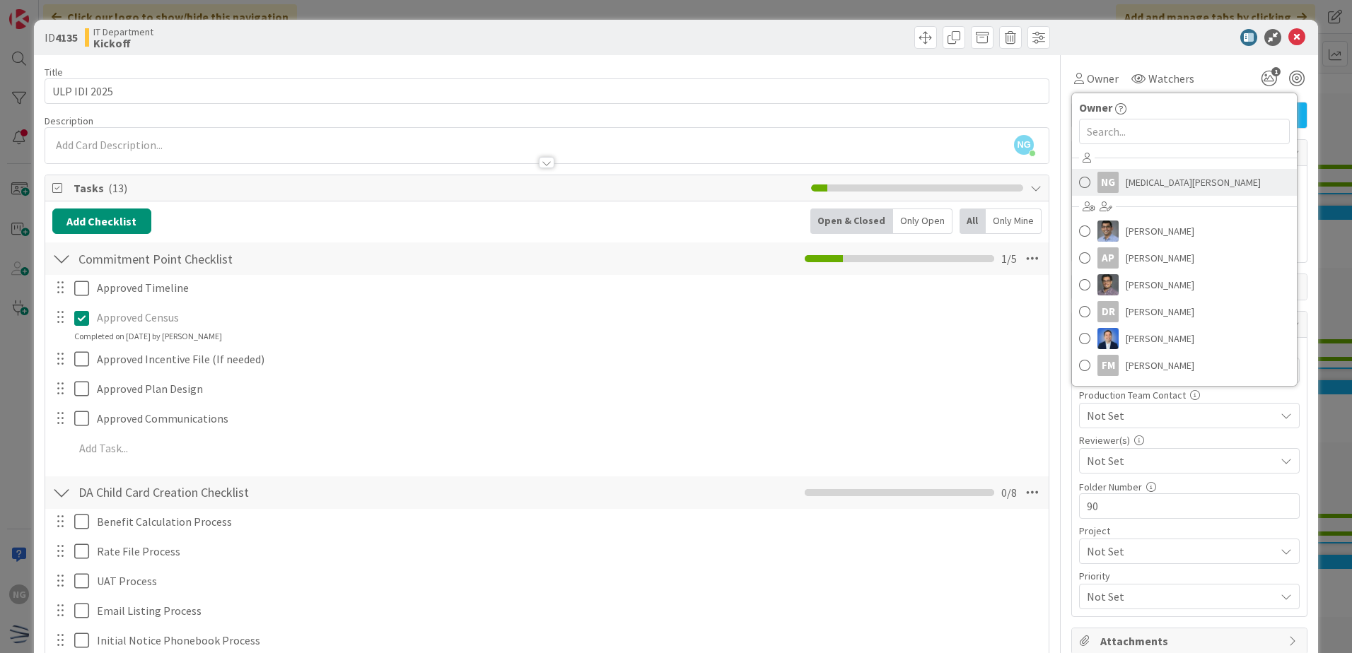
click at [1079, 185] on span at bounding box center [1084, 182] width 11 height 21
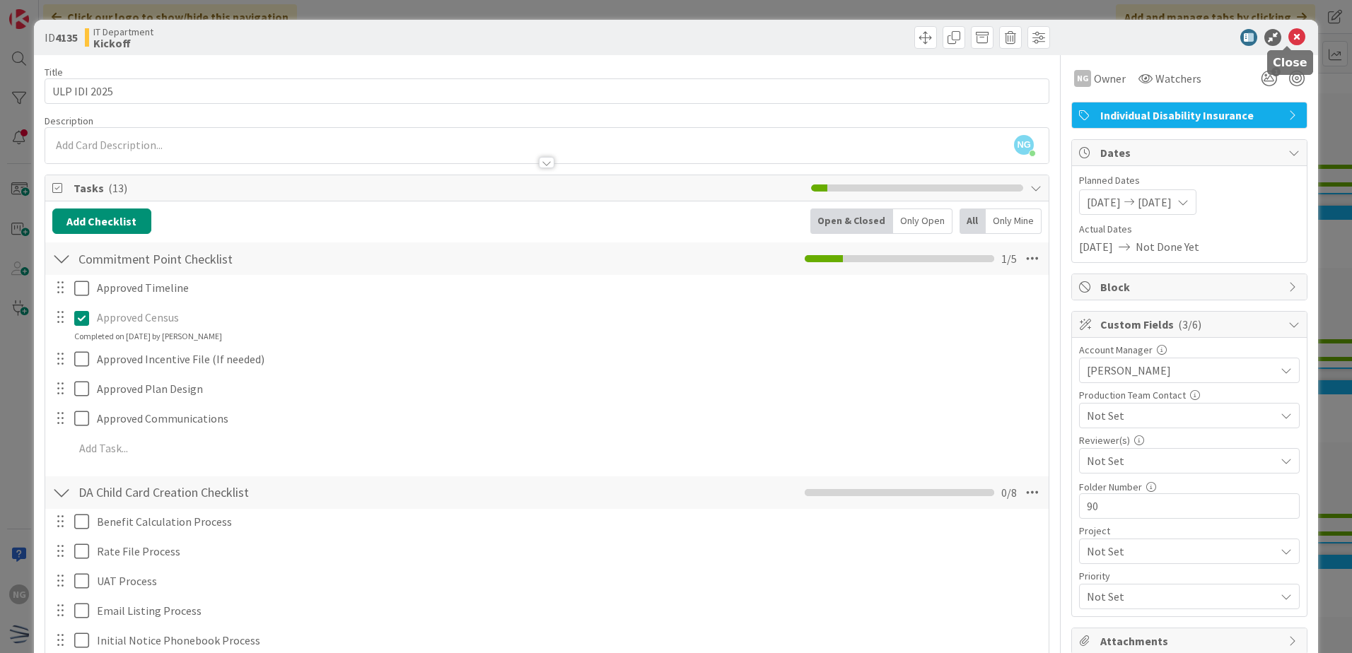
click at [1289, 36] on icon at bounding box center [1296, 37] width 17 height 17
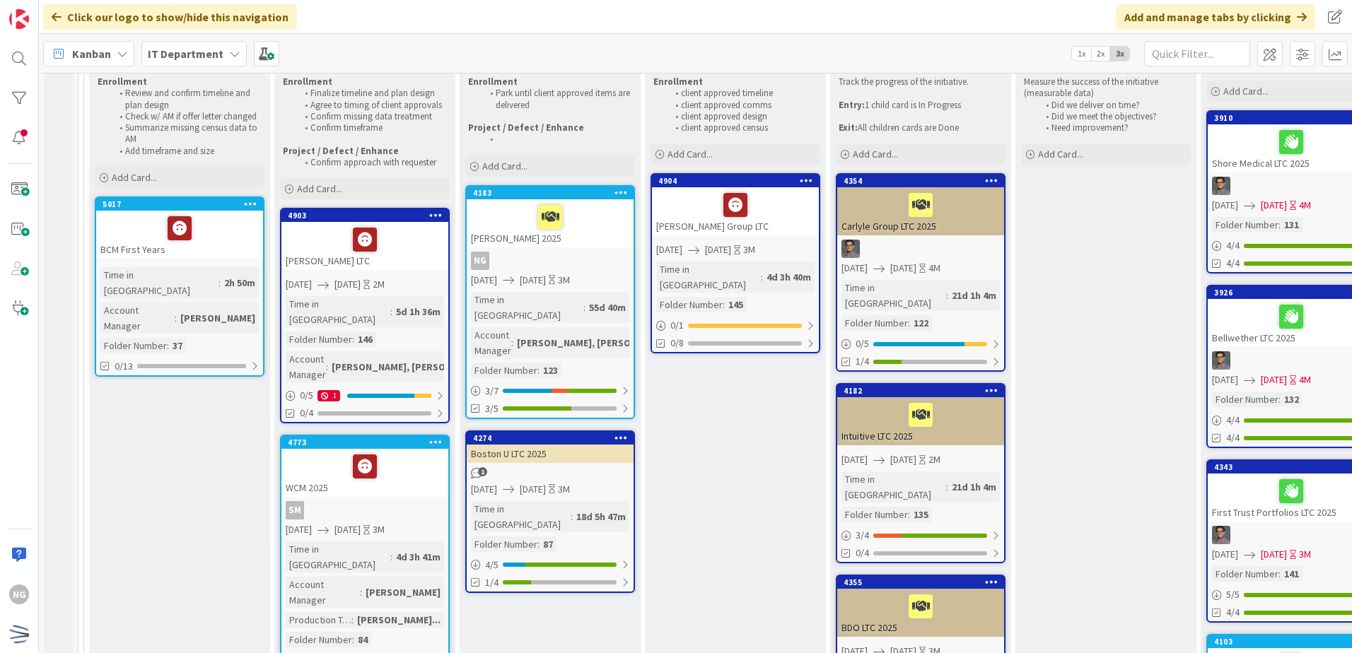
scroll to position [212, 0]
